Goal: Task Accomplishment & Management: Complete application form

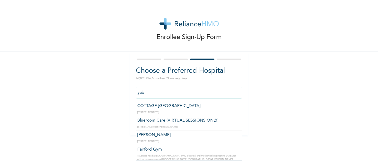
type input "yaba"
click at [206, 94] on input "yaba" at bounding box center [189, 93] width 106 height 12
drag, startPoint x: 206, startPoint y: 94, endPoint x: 134, endPoint y: 92, distance: 72.1
click at [136, 92] on input "yaba" at bounding box center [189, 93] width 106 height 12
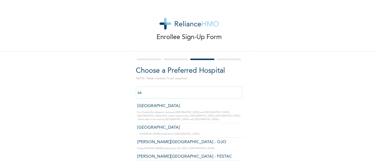
type input "s"
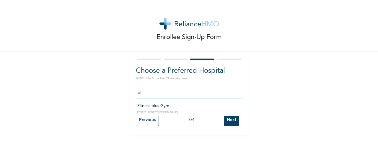
type input "a"
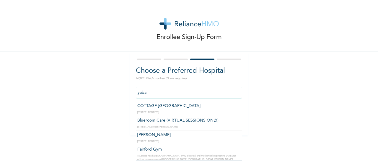
drag, startPoint x: 180, startPoint y: 92, endPoint x: 134, endPoint y: 91, distance: 45.2
click at [136, 91] on input "yaba" at bounding box center [189, 93] width 106 height 12
type input "yaba"
click at [261, 88] on div "Enrollee Sign-Up Form Choose a Preferred Hospital NOTE: Fields marked (*) are r…" at bounding box center [189, 67] width 378 height 135
drag, startPoint x: 166, startPoint y: 91, endPoint x: 135, endPoint y: 91, distance: 31.0
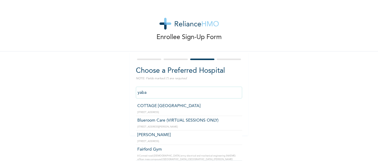
click at [136, 91] on input "yaba" at bounding box center [189, 93] width 106 height 12
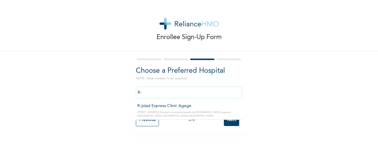
type input "R"
type input "S"
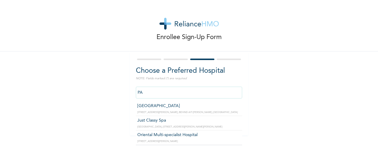
type input "P"
